Goal: Information Seeking & Learning: Understand process/instructions

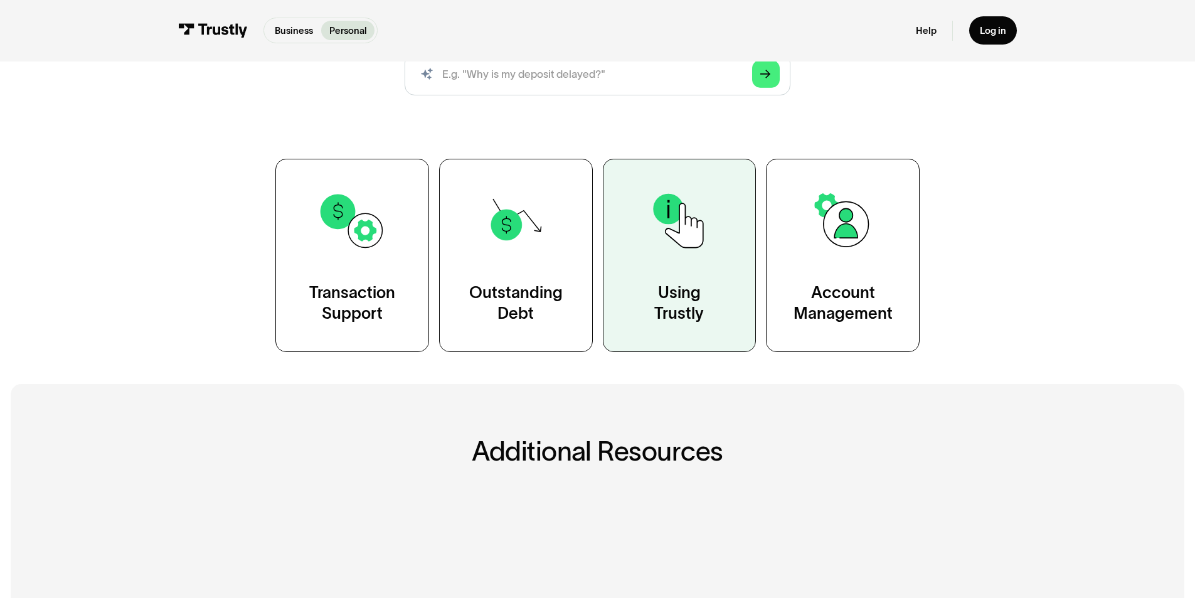
scroll to position [188, 0]
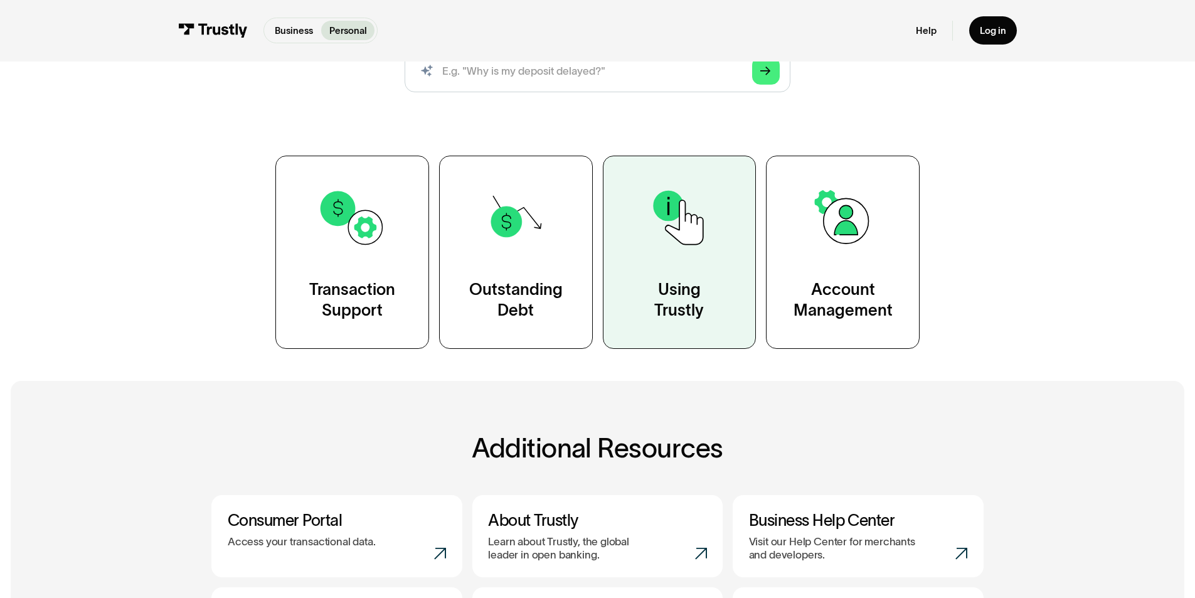
click at [670, 265] on link "Using Trustly" at bounding box center [680, 252] width 154 height 193
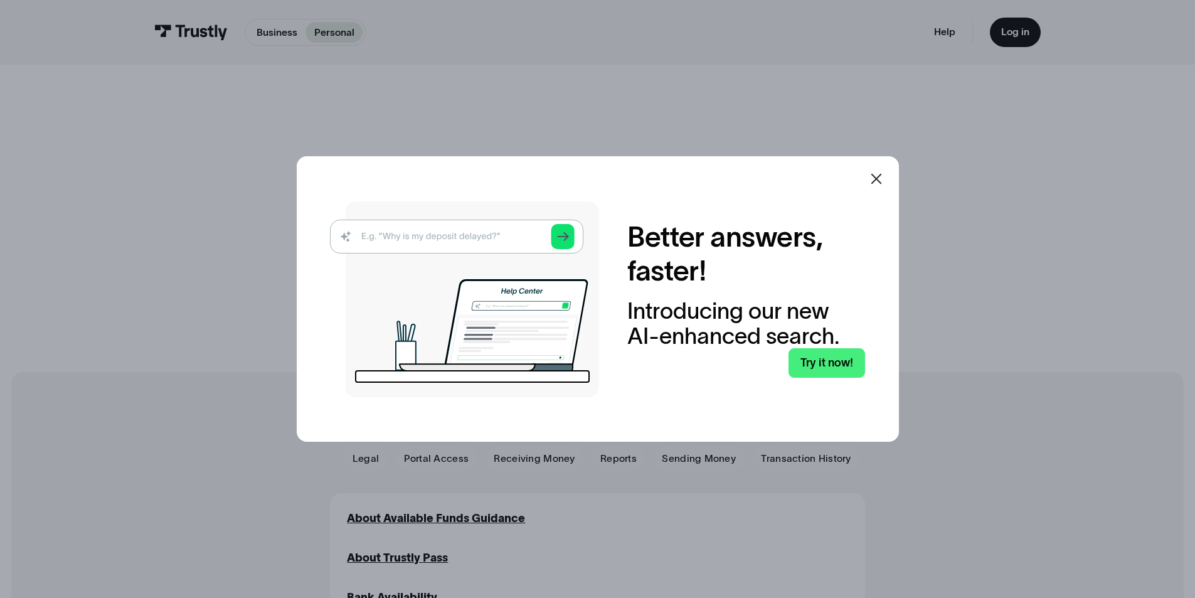
click at [873, 172] on icon at bounding box center [876, 178] width 15 height 15
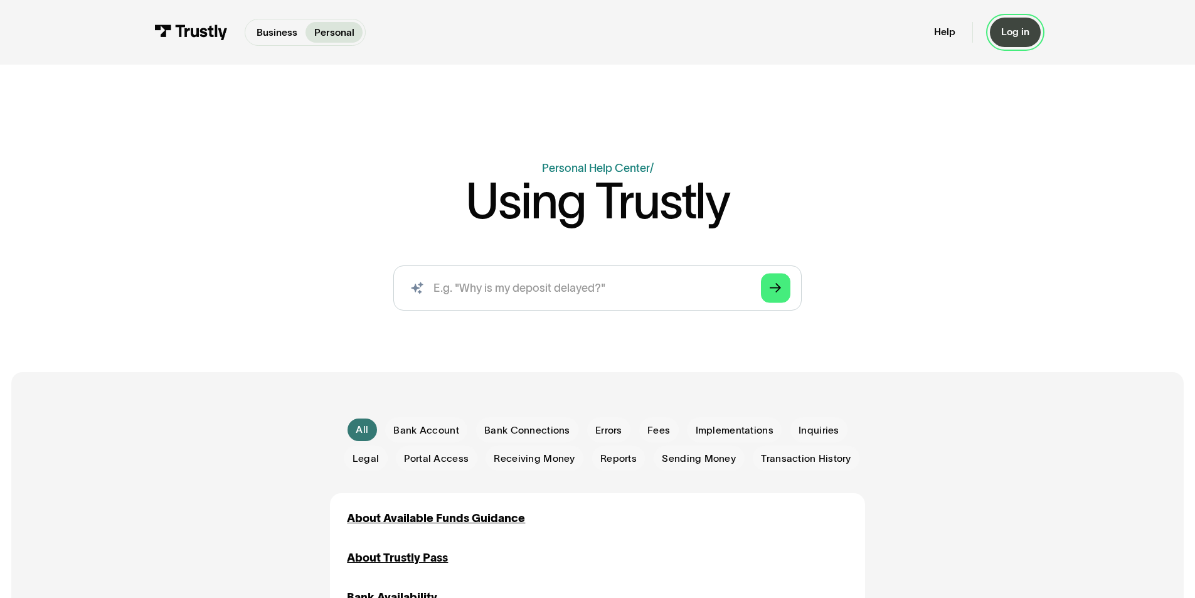
click at [1016, 36] on div "Log in" at bounding box center [1015, 32] width 28 height 13
